Goal: Find specific page/section: Find specific page/section

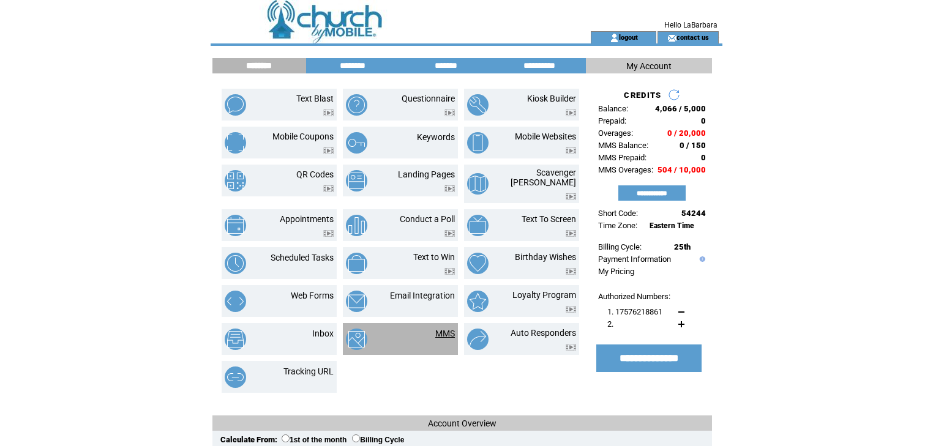
click at [436, 329] on link "MMS" at bounding box center [445, 334] width 20 height 10
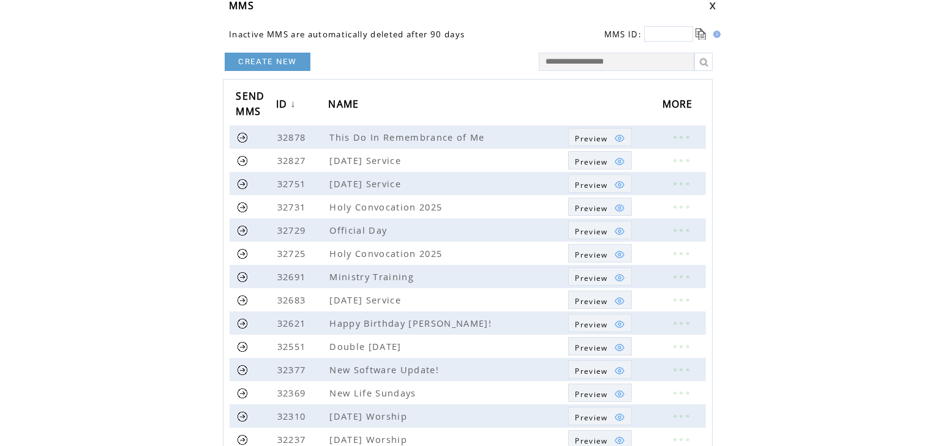
scroll to position [274, 0]
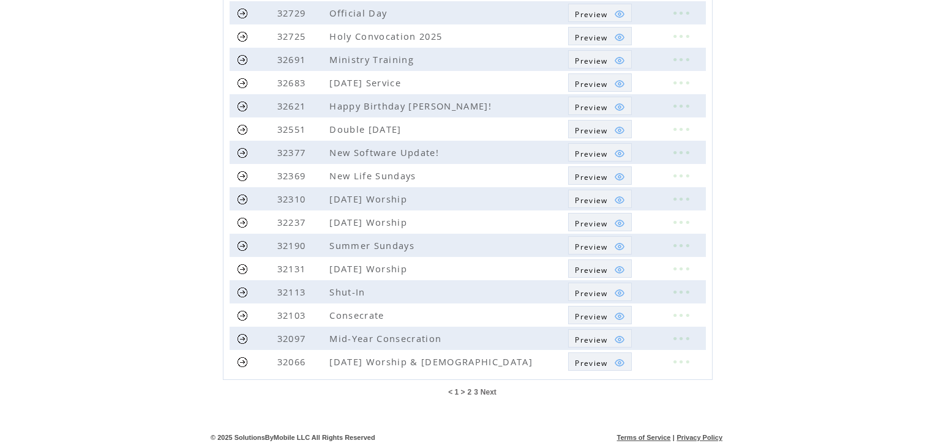
click at [475, 392] on span "3" at bounding box center [476, 392] width 4 height 9
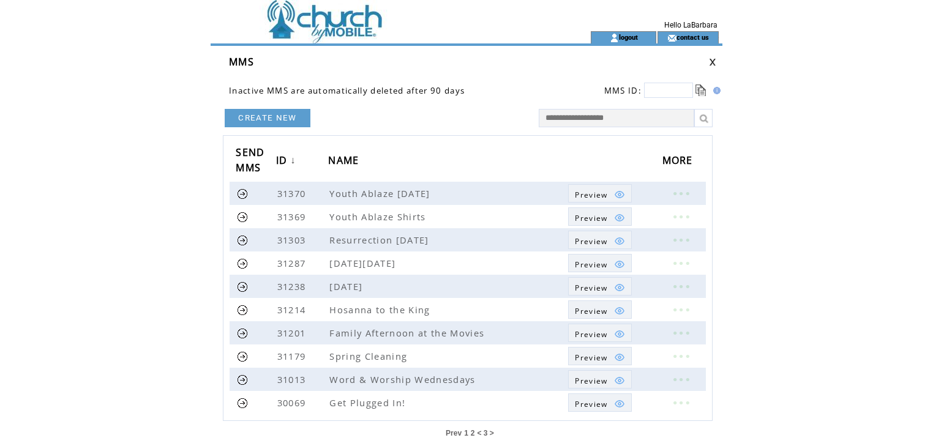
click at [471, 430] on span "2" at bounding box center [473, 433] width 4 height 9
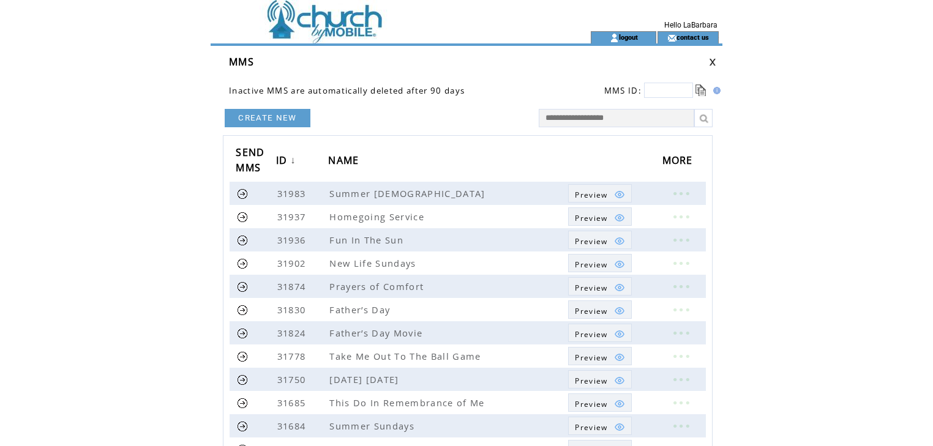
click at [321, 24] on td at bounding box center [379, 15] width 336 height 31
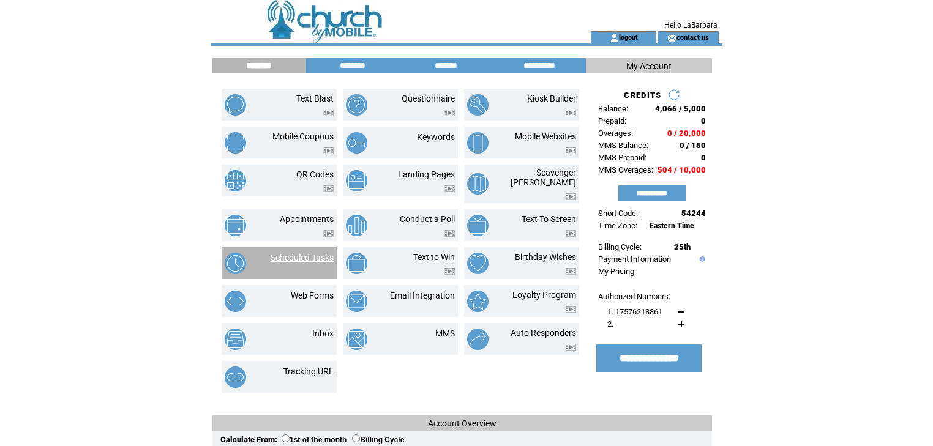
click at [310, 253] on link "Scheduled Tasks" at bounding box center [302, 258] width 63 height 10
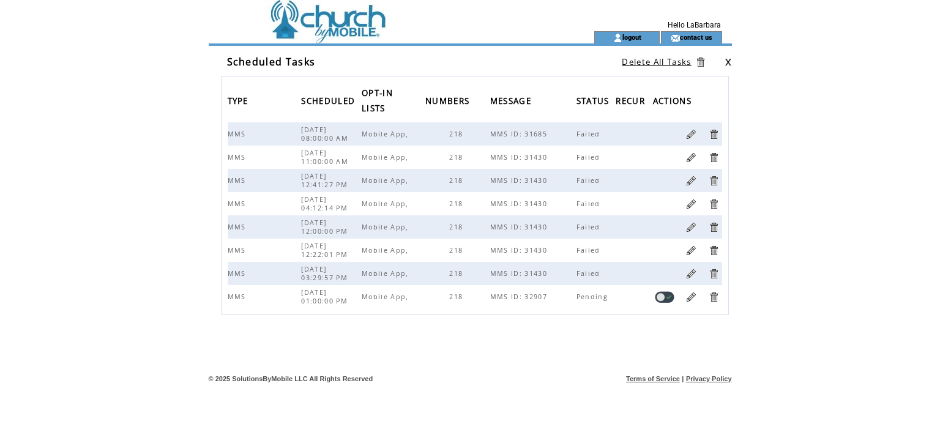
click at [800, 168] on html "**********" at bounding box center [470, 223] width 940 height 446
